Goal: Find specific page/section: Find specific page/section

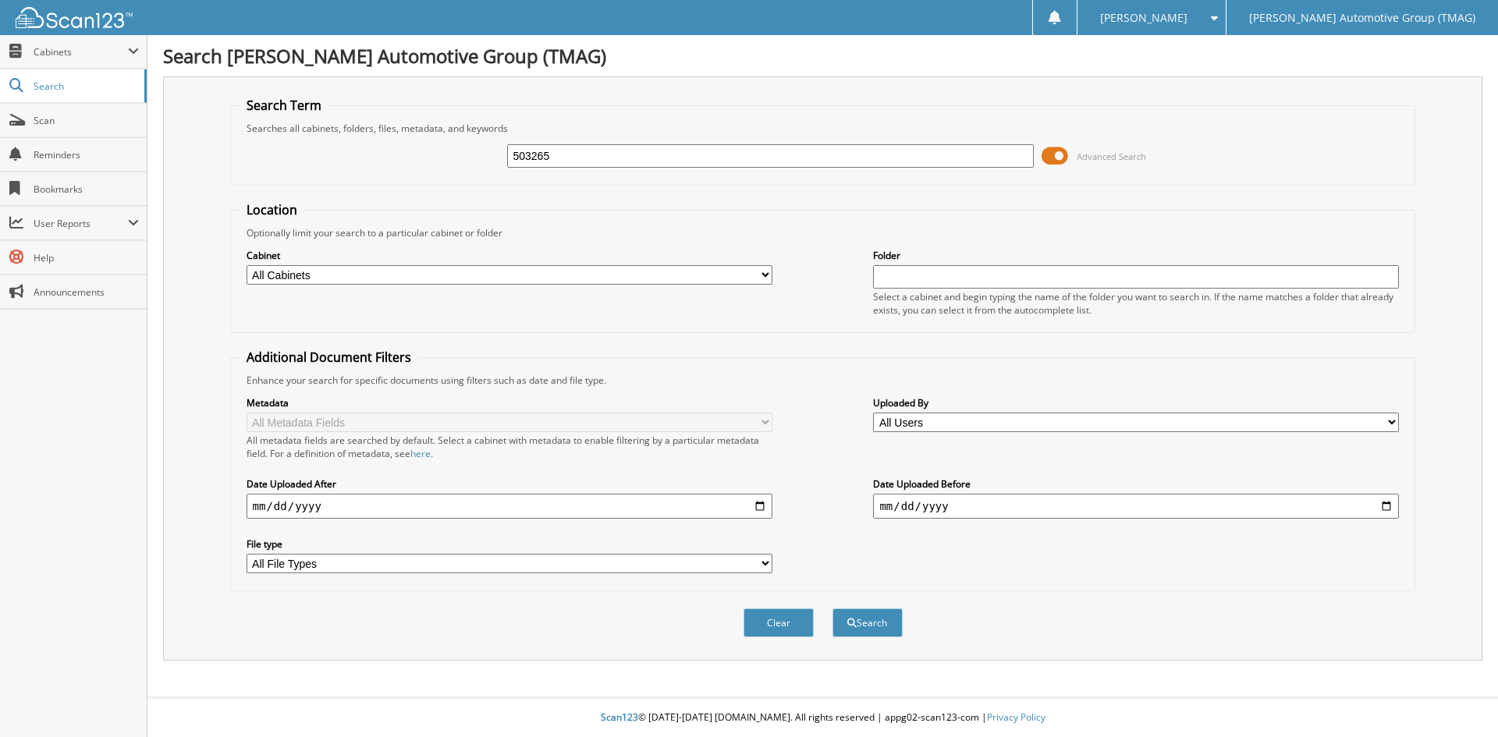
type input "503265"
click at [833, 609] on button "Search" at bounding box center [868, 623] width 70 height 29
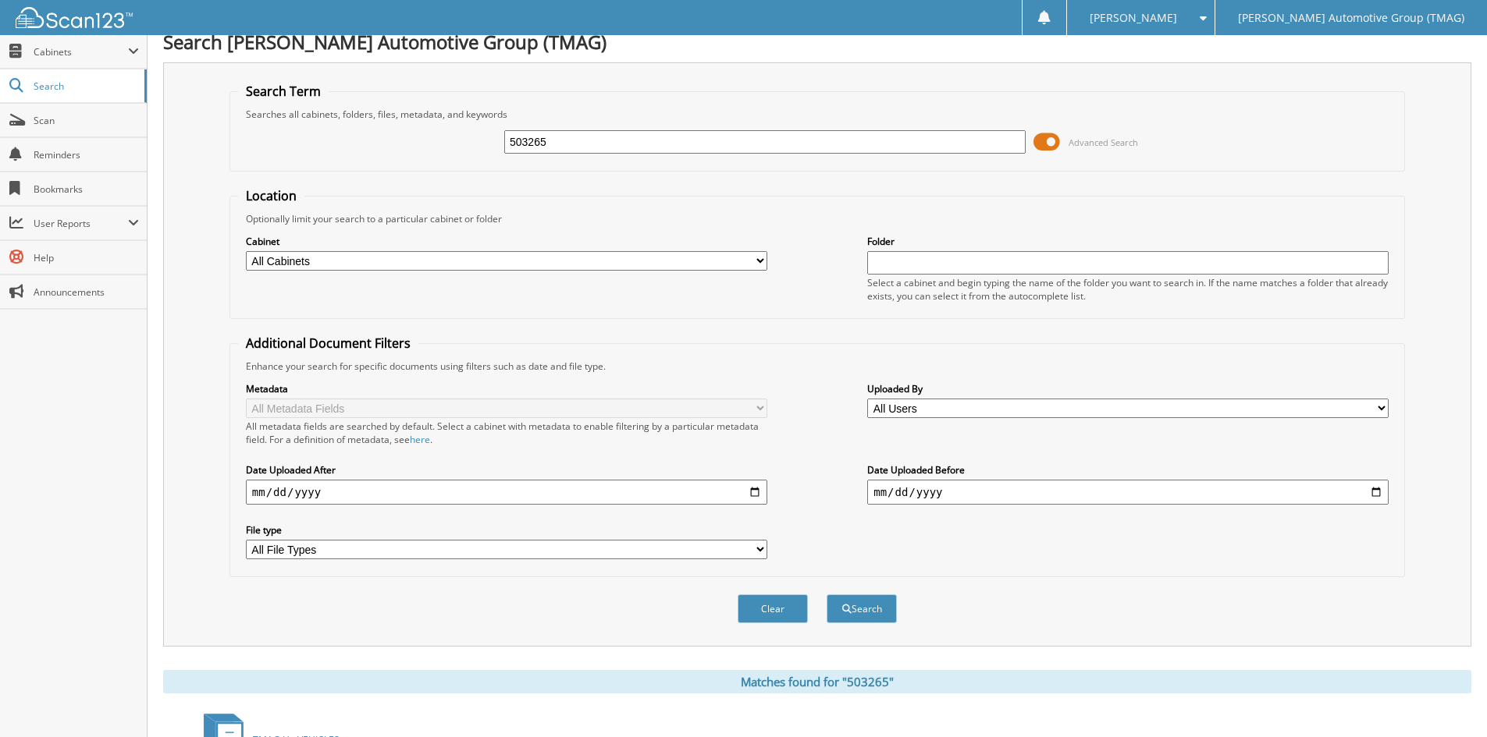
scroll to position [468, 0]
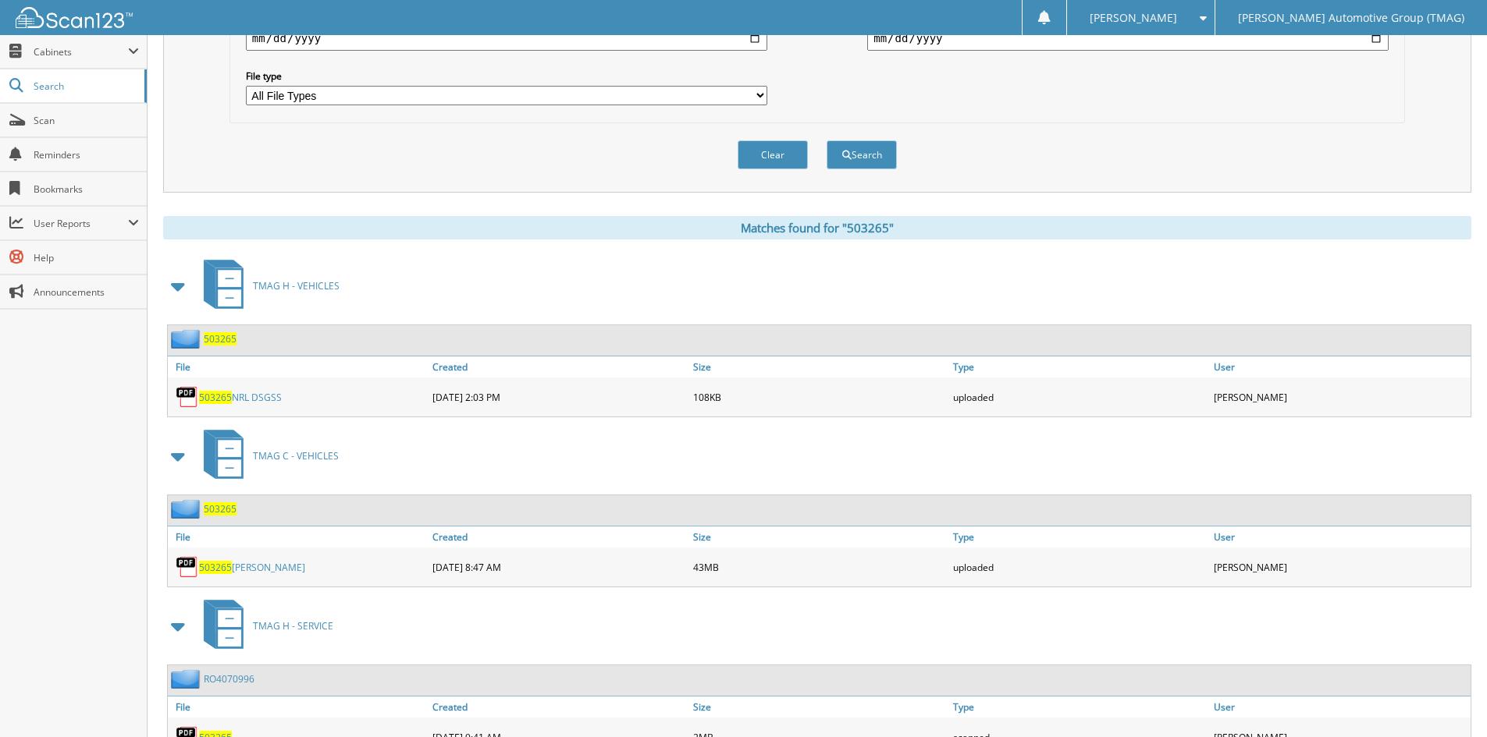
click at [224, 339] on span "503265" at bounding box center [220, 338] width 33 height 13
